Goal: Task Accomplishment & Management: Manage account settings

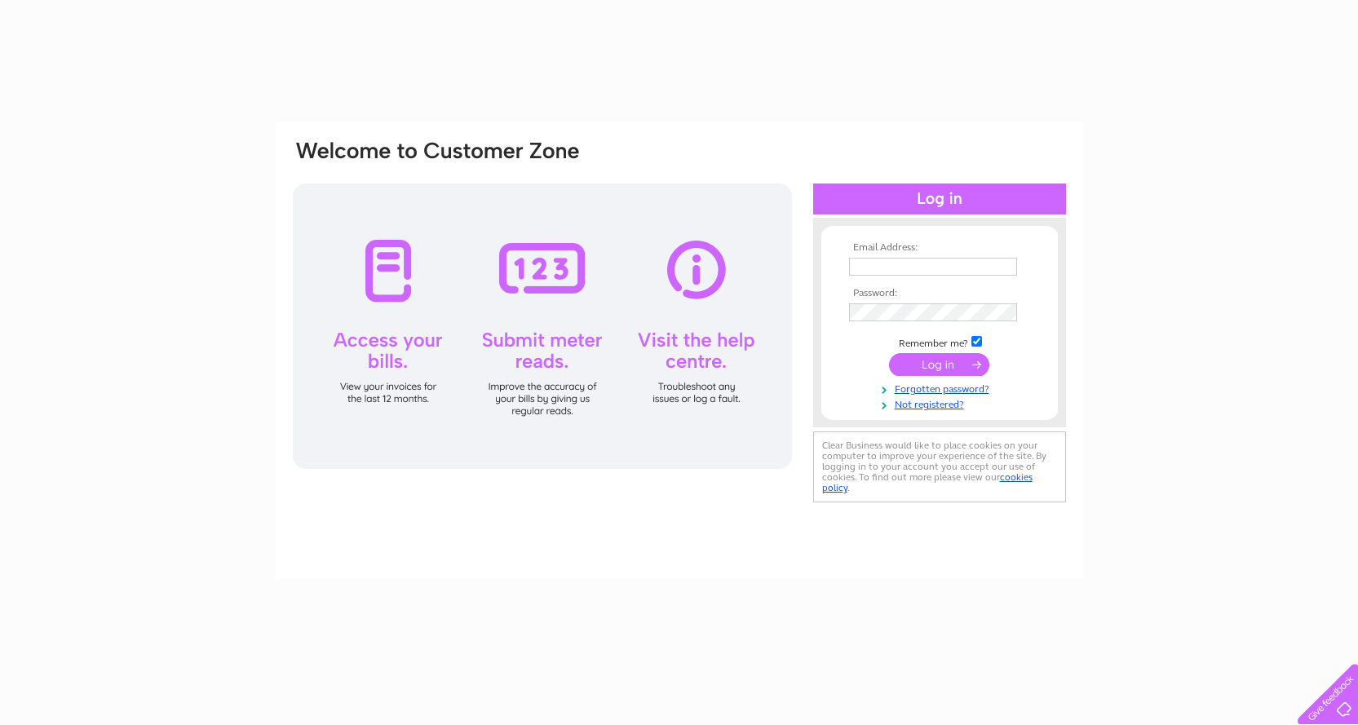
type input "patthirsk@hotmail.co.uk"
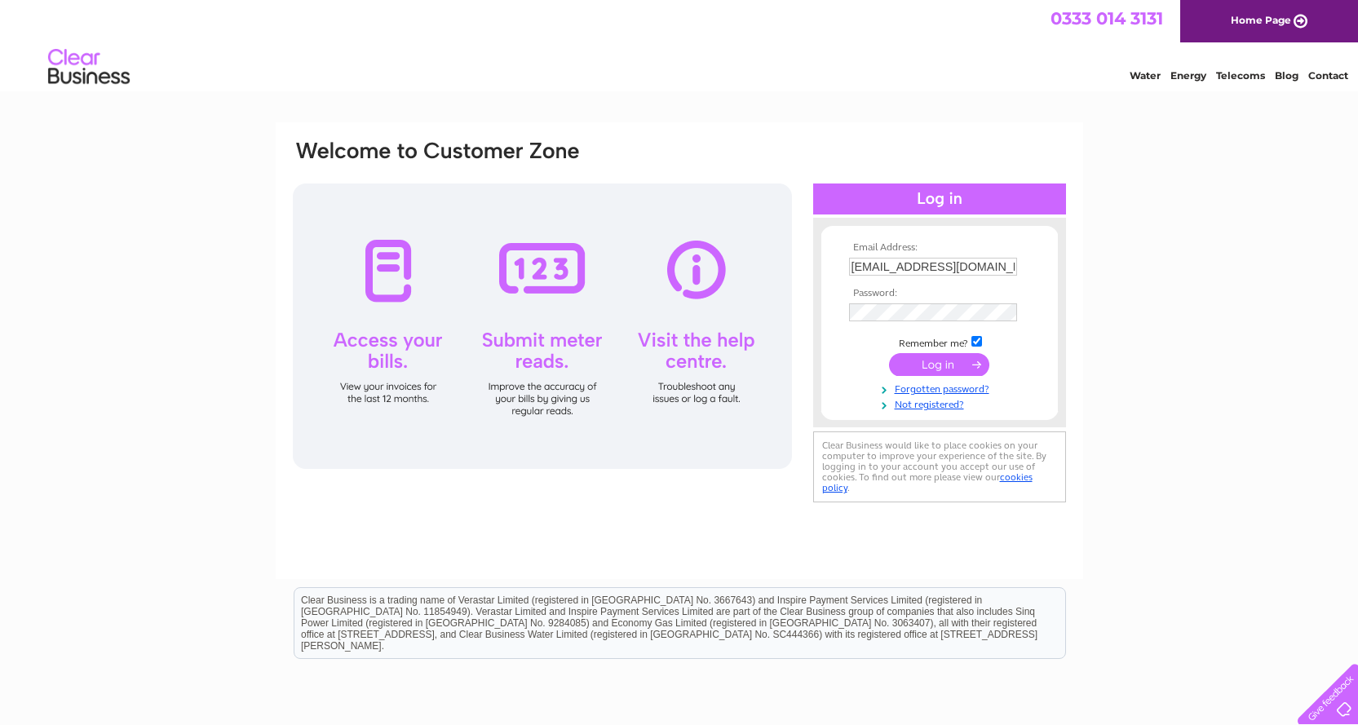
click at [940, 361] on input "submit" at bounding box center [939, 364] width 100 height 23
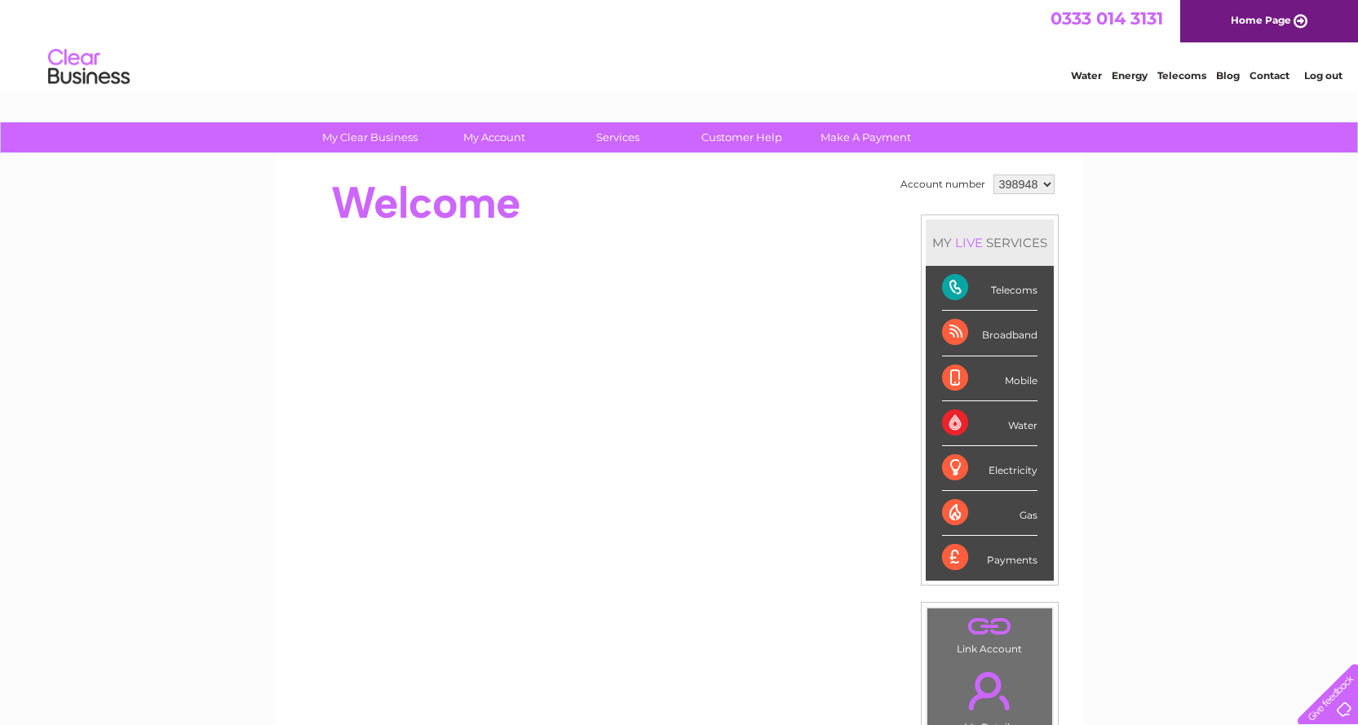
click at [1005, 291] on div "Telecoms" at bounding box center [989, 288] width 95 height 45
click at [958, 293] on div "Telecoms" at bounding box center [989, 288] width 95 height 45
click at [950, 289] on div "Telecoms" at bounding box center [989, 288] width 95 height 45
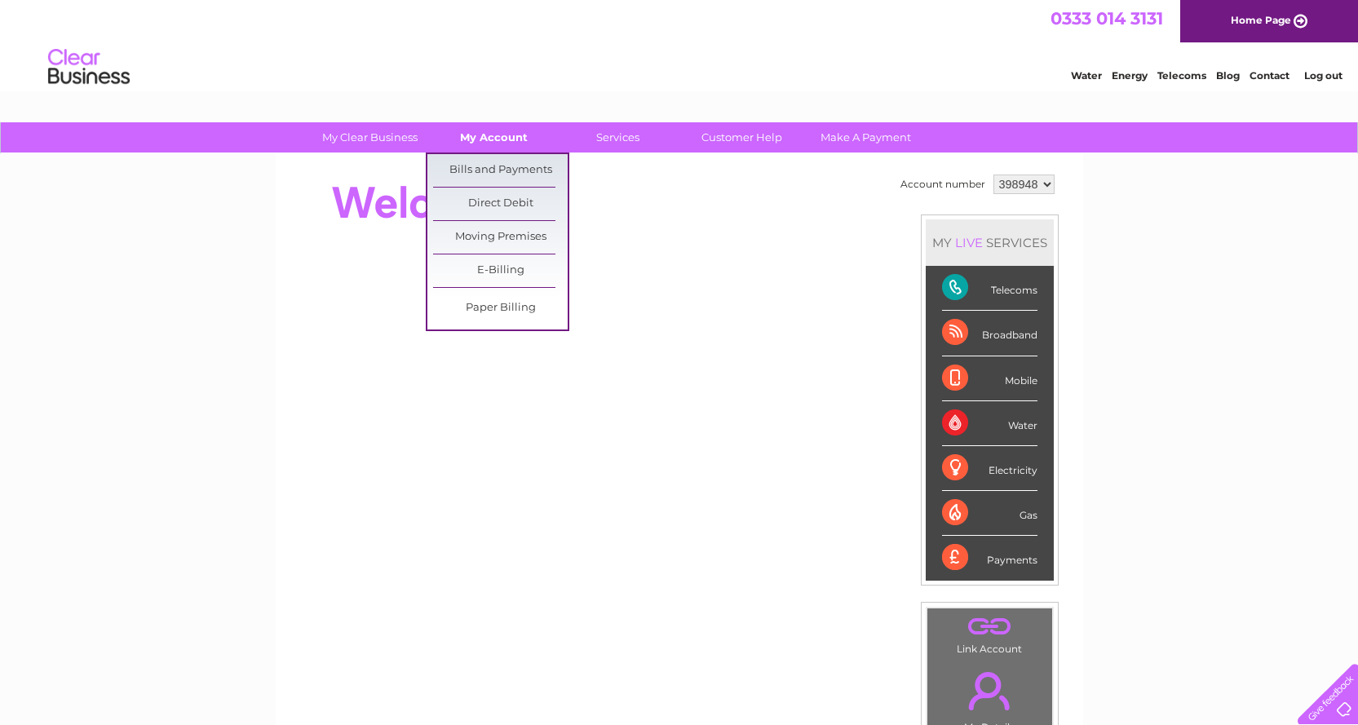
click at [508, 139] on link "My Account" at bounding box center [494, 137] width 135 height 30
click at [492, 165] on link "Bills and Payments" at bounding box center [500, 170] width 135 height 33
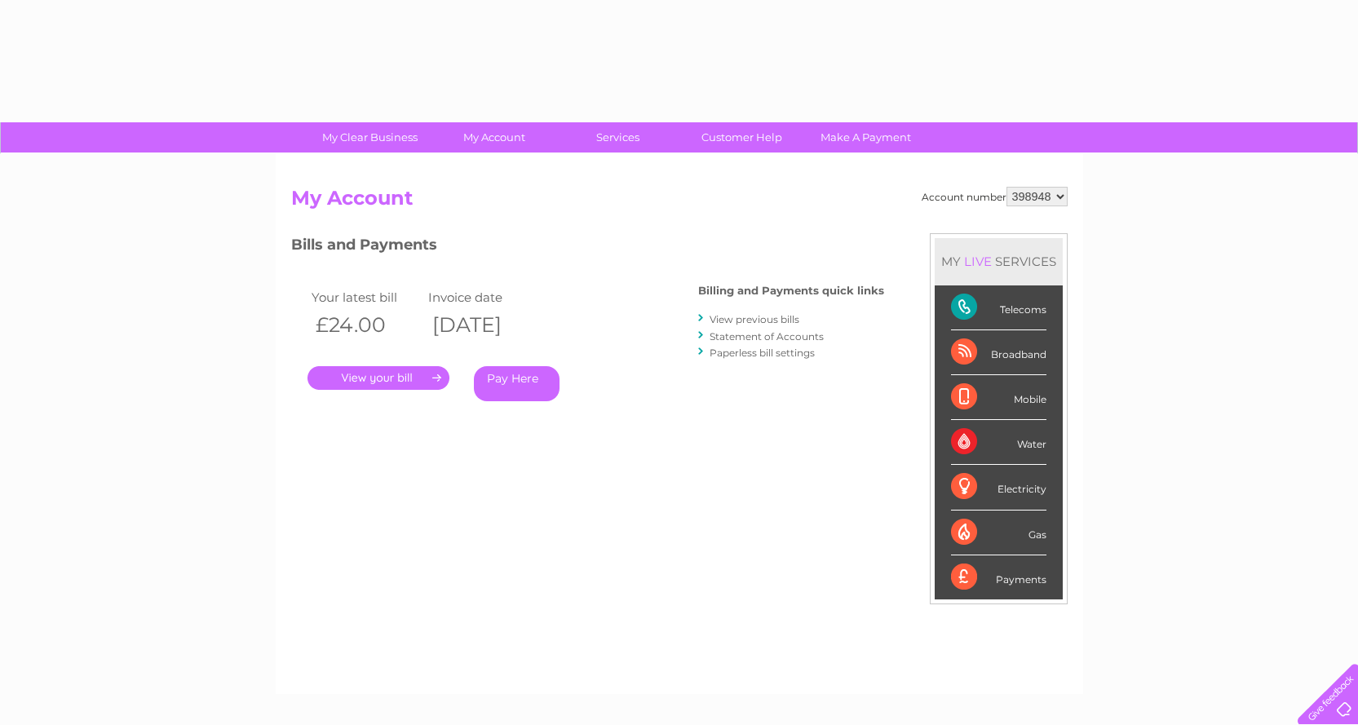
click at [389, 370] on link "." at bounding box center [378, 378] width 142 height 24
click at [415, 376] on link "." at bounding box center [378, 378] width 142 height 24
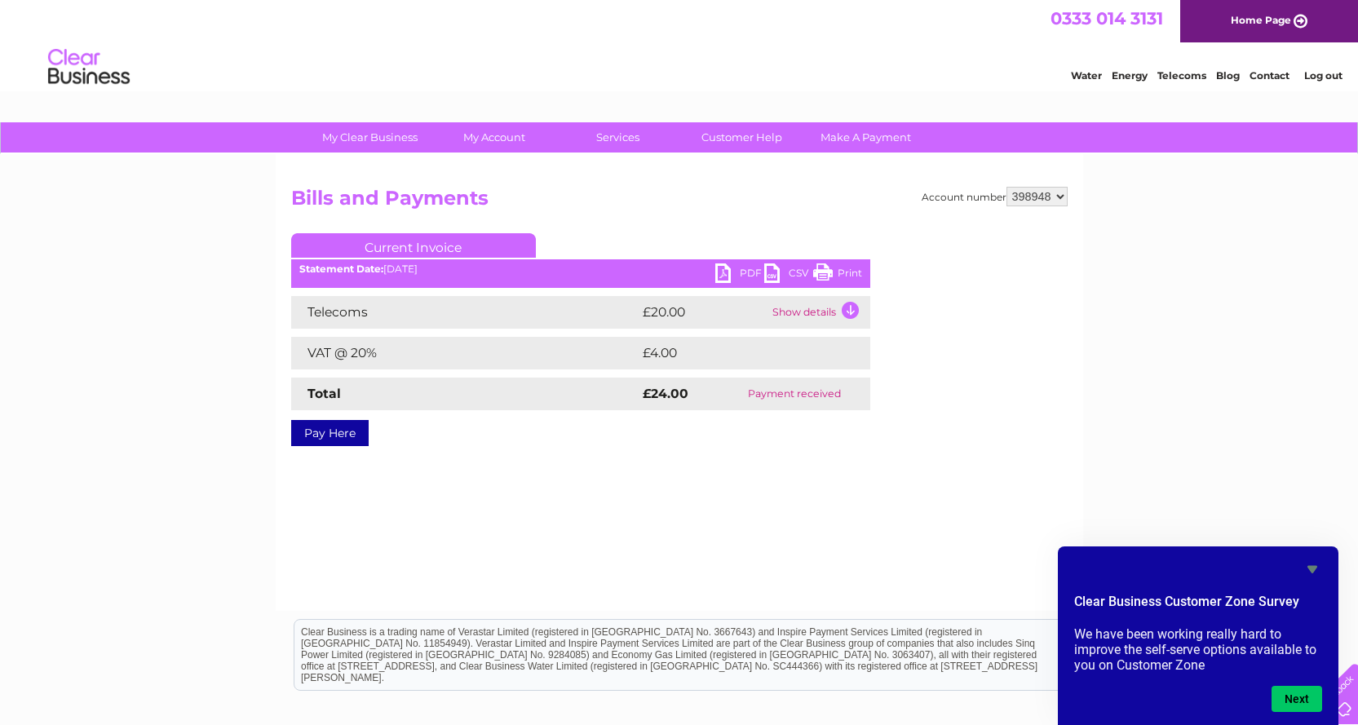
click at [1311, 567] on icon "Hide survey" at bounding box center [1312, 569] width 10 height 7
